Goal: Transaction & Acquisition: Purchase product/service

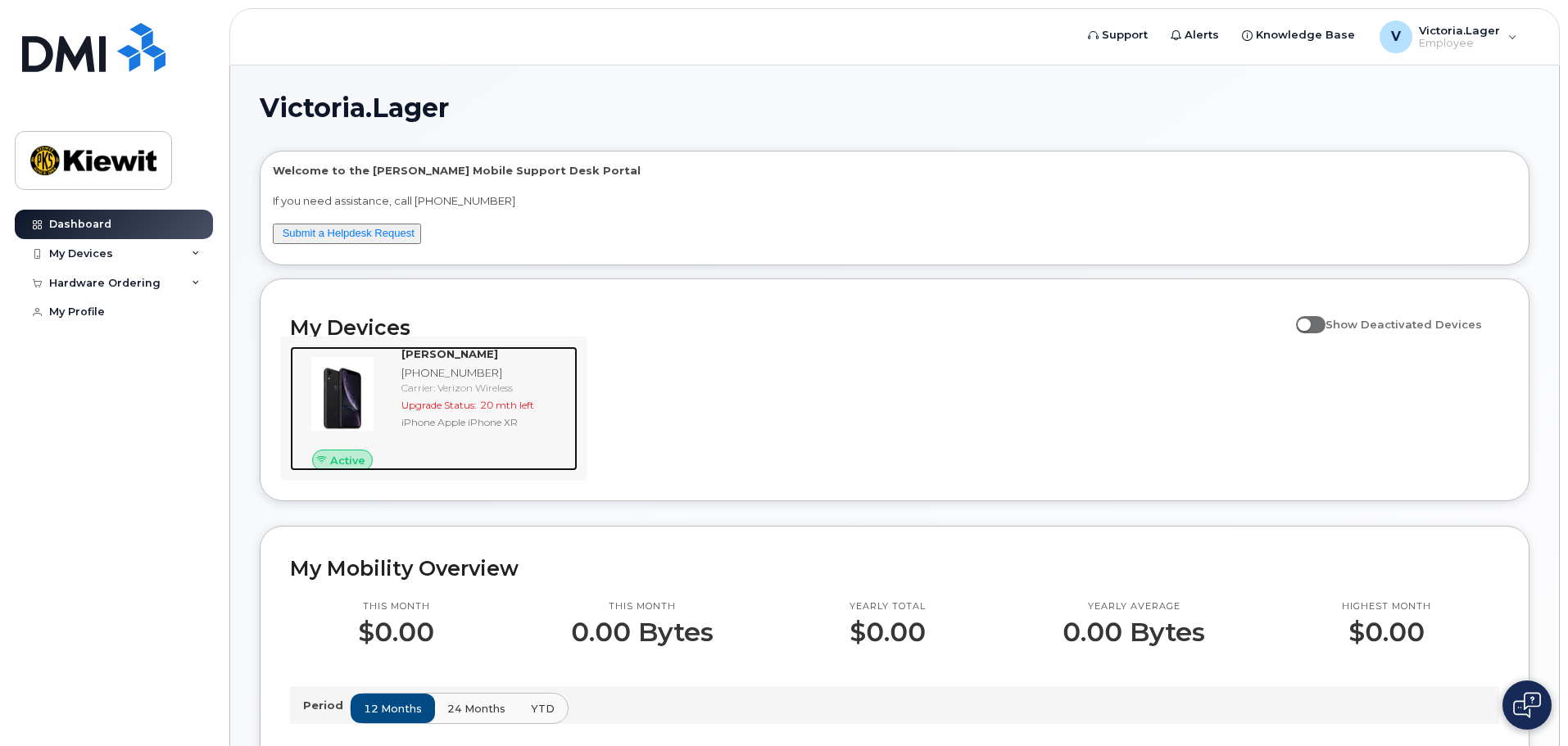
click at [506, 417] on div "iPhone Apple iPhone XR" at bounding box center [486, 422] width 170 height 14
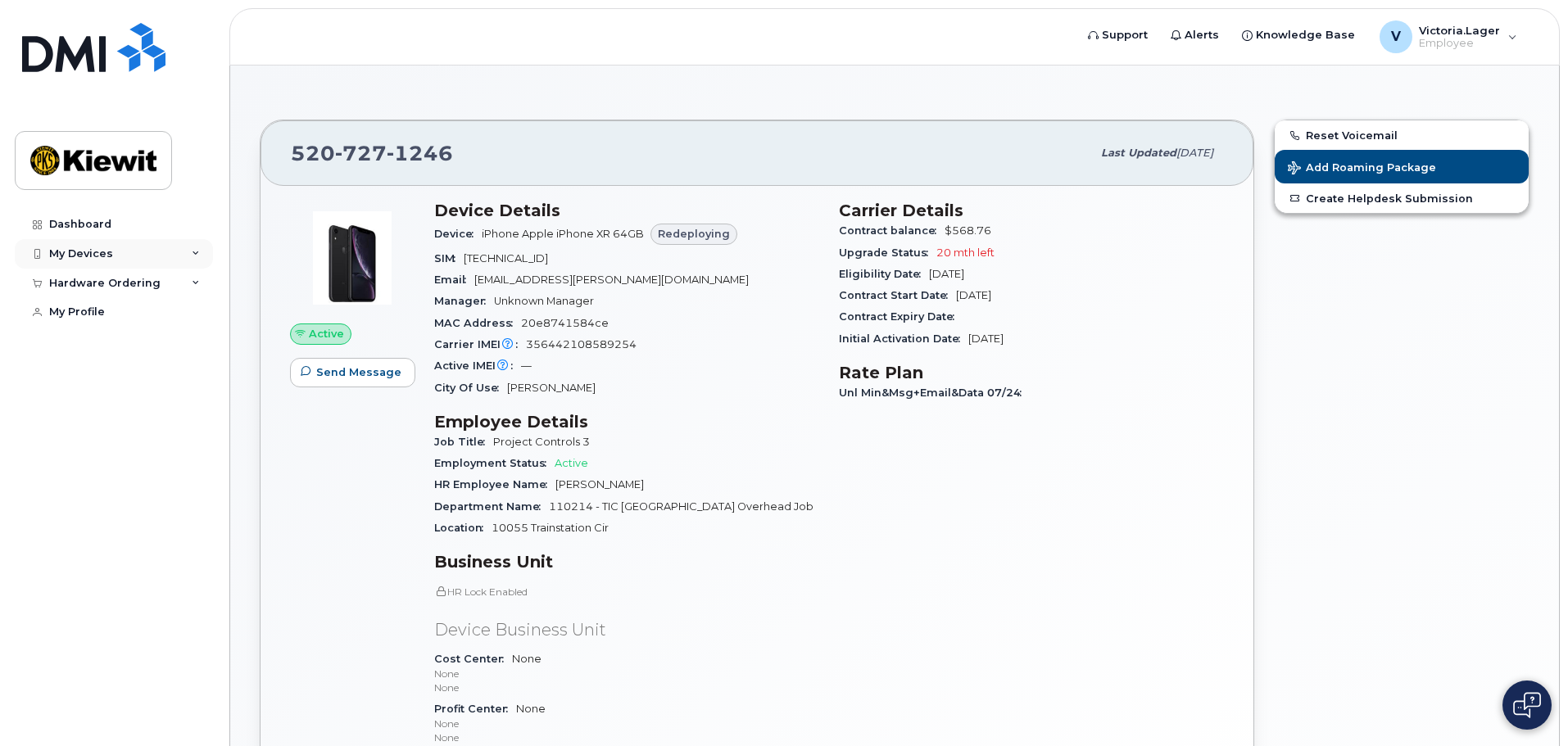
click at [98, 252] on div "My Devices" at bounding box center [81, 253] width 64 height 13
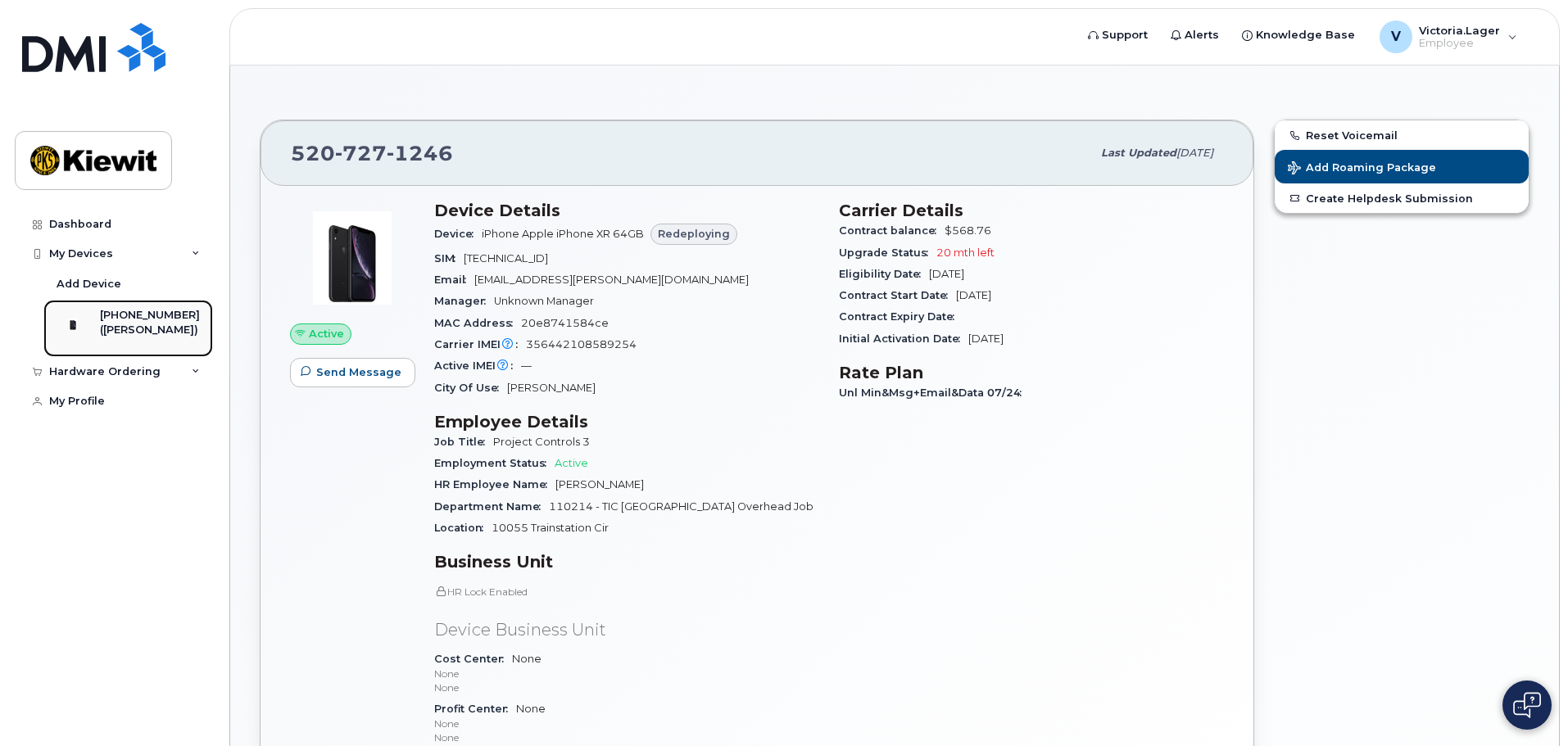
click at [142, 329] on div "([PERSON_NAME])" at bounding box center [150, 329] width 100 height 15
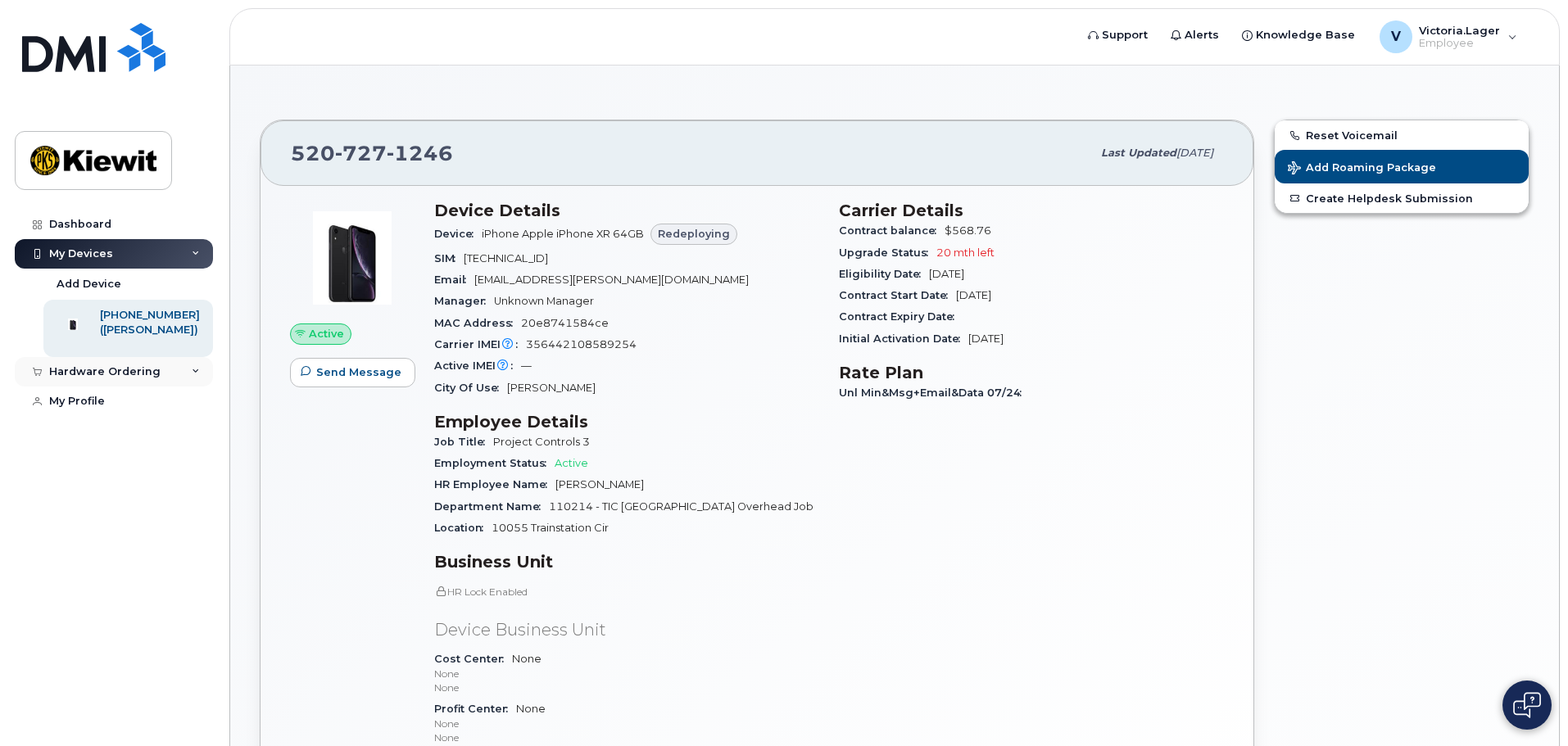
click at [191, 378] on div "Hardware Ordering" at bounding box center [113, 371] width 198 height 29
click at [113, 414] on link "My Orders" at bounding box center [129, 402] width 170 height 31
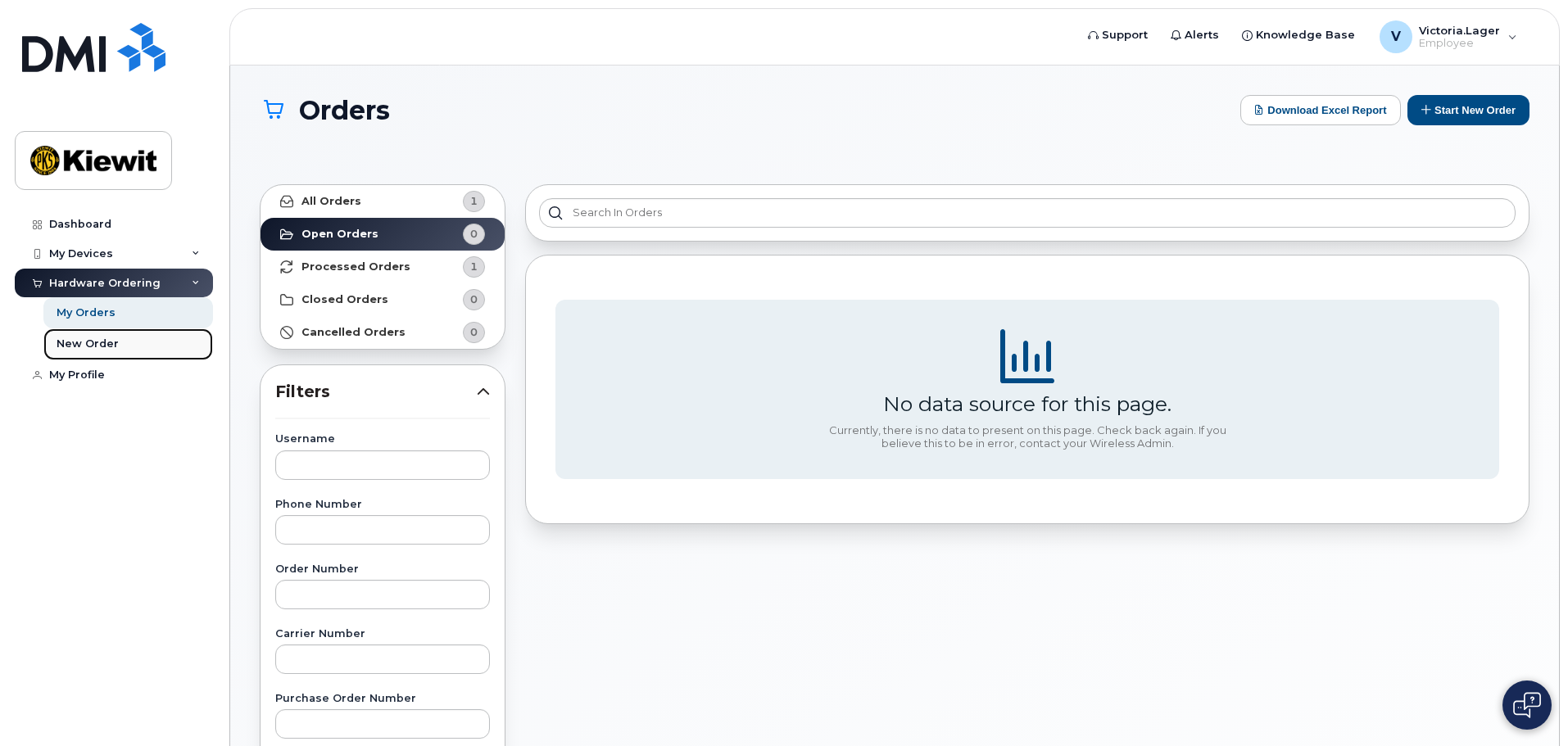
click at [82, 341] on div "New Order" at bounding box center [88, 343] width 62 height 15
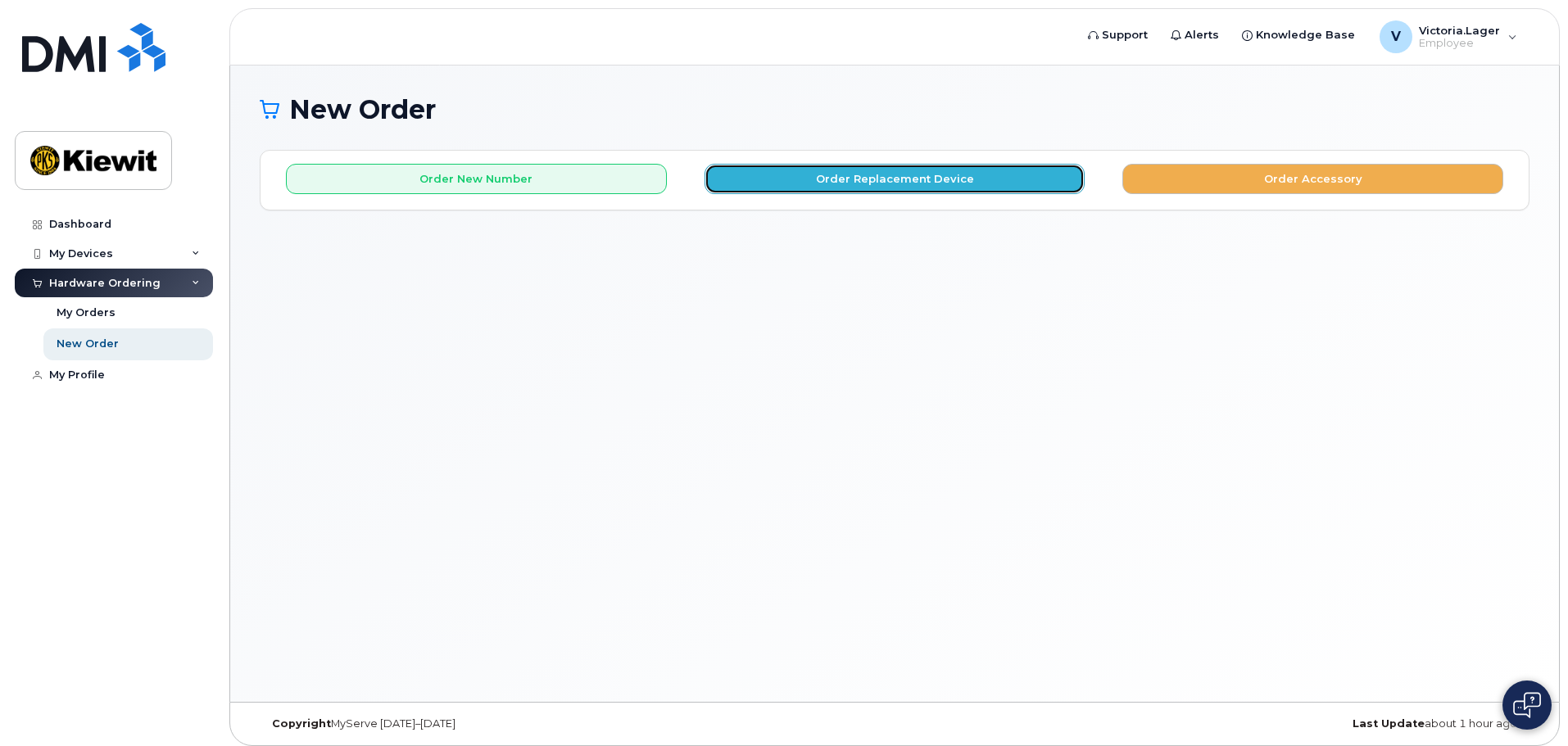
click at [941, 179] on button "Order Replacement Device" at bounding box center [895, 178] width 381 height 30
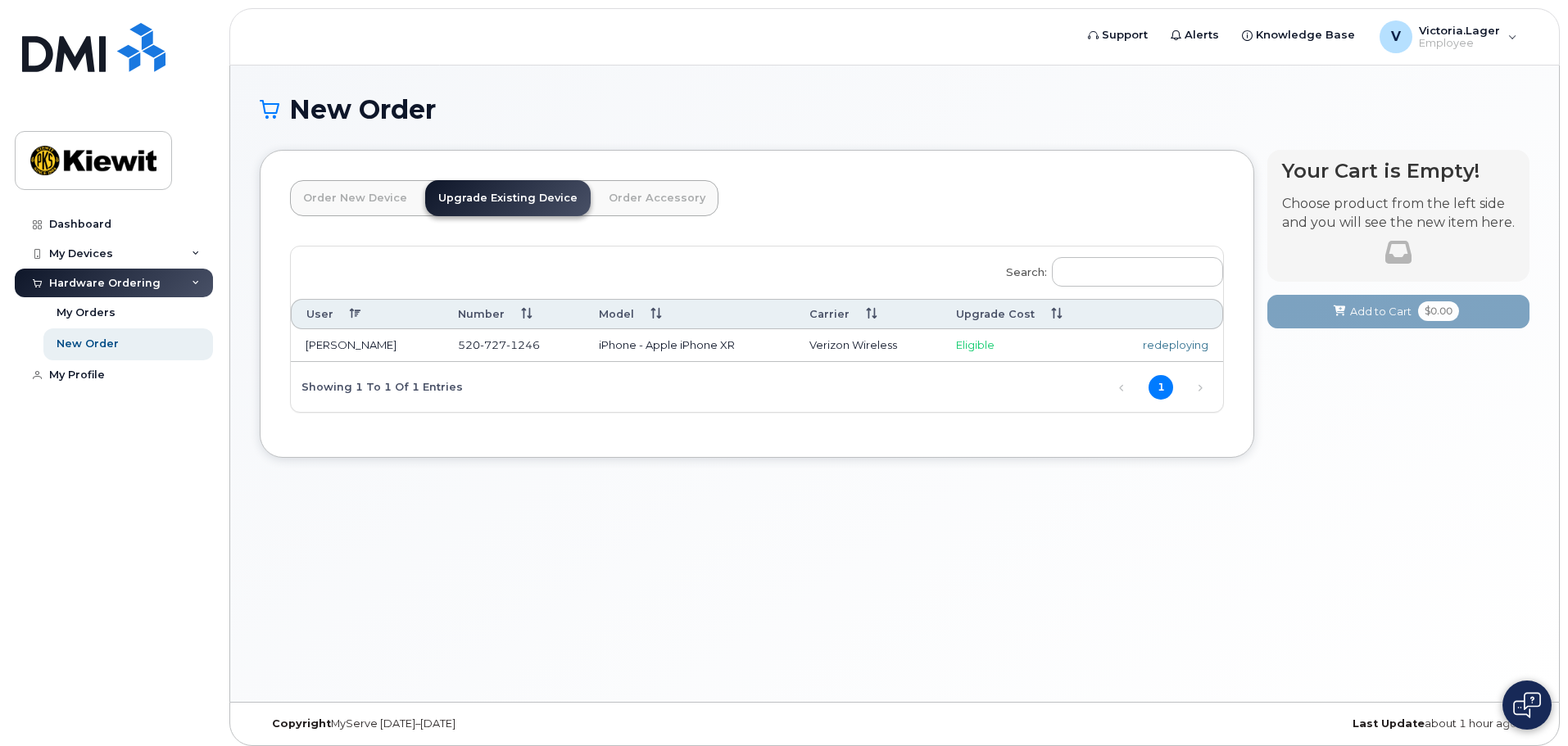
click at [954, 337] on td "Eligible" at bounding box center [1023, 346] width 164 height 33
click at [1143, 350] on div "redeploying" at bounding box center [1164, 345] width 89 height 16
drag, startPoint x: 1175, startPoint y: 341, endPoint x: 1128, endPoint y: 340, distance: 47.0
click at [1172, 341] on div "redeploying" at bounding box center [1164, 345] width 89 height 16
drag, startPoint x: 838, startPoint y: 340, endPoint x: 764, endPoint y: 352, distance: 75.0
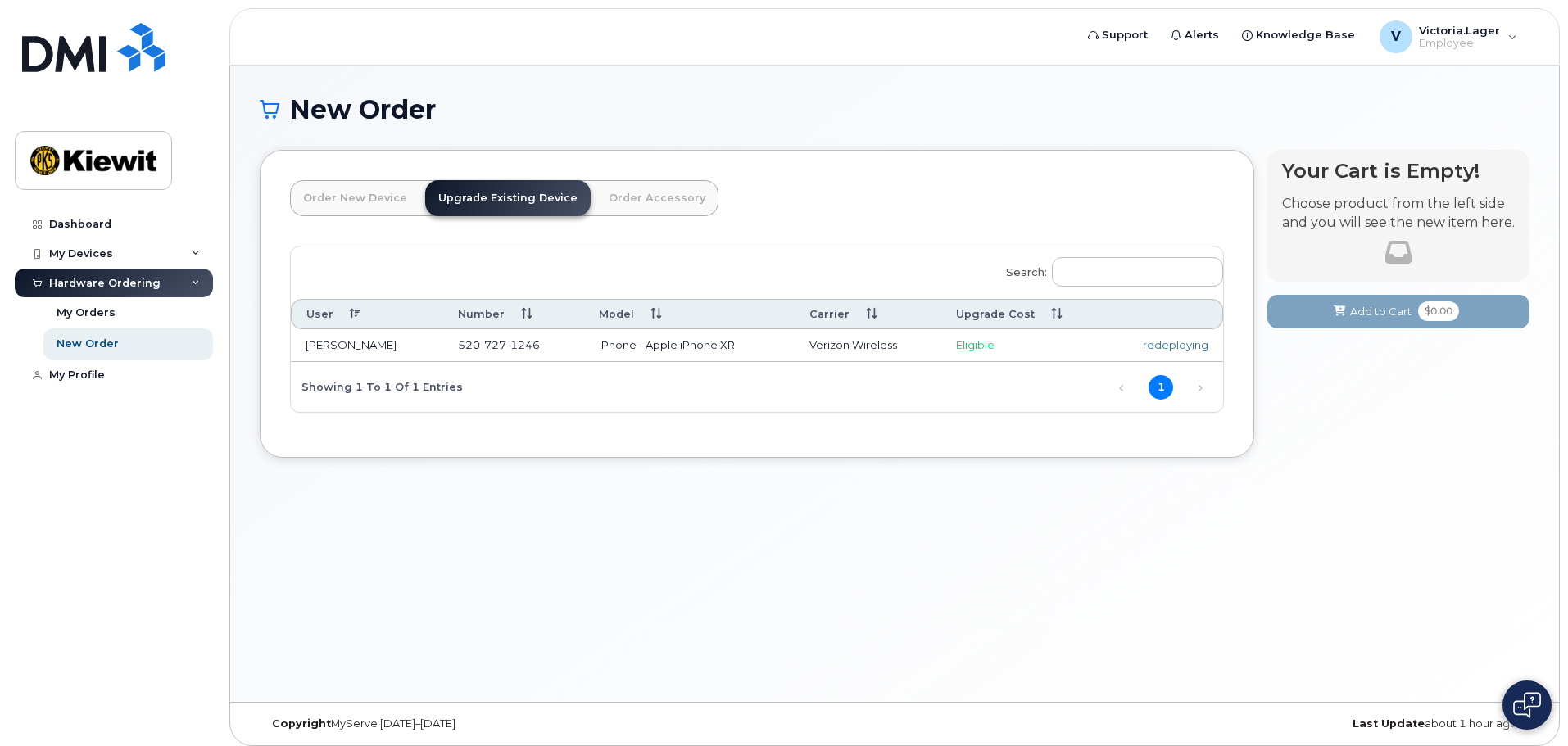
click at [835, 342] on td "Verizon Wireless" at bounding box center [867, 346] width 146 height 33
click at [695, 345] on td "iPhone - Apple iPhone XR" at bounding box center [688, 346] width 210 height 33
